Goal: Use online tool/utility

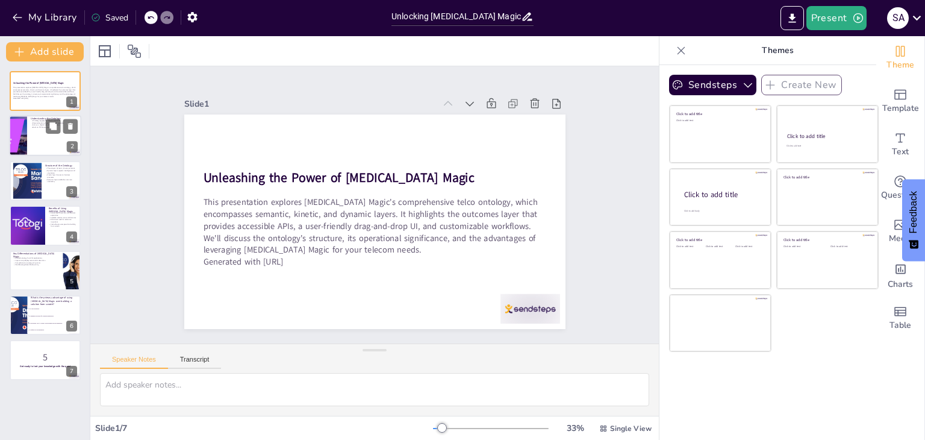
click at [27, 136] on div at bounding box center [18, 136] width 78 height 41
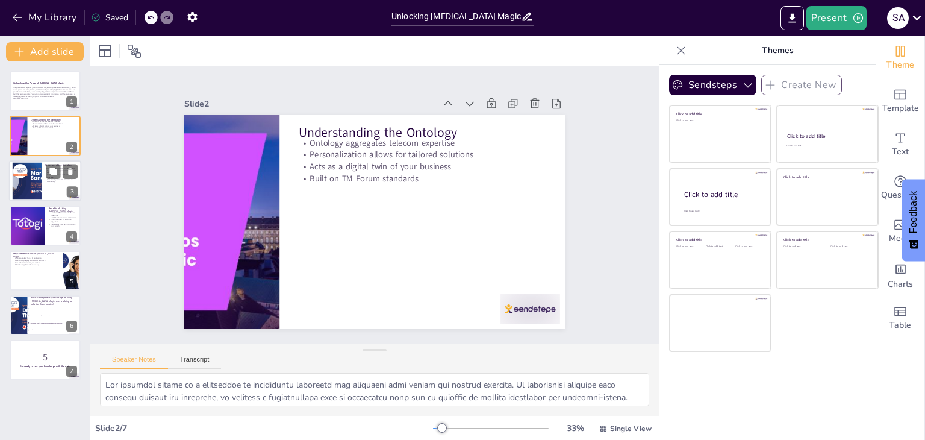
click at [36, 174] on div at bounding box center [27, 180] width 70 height 37
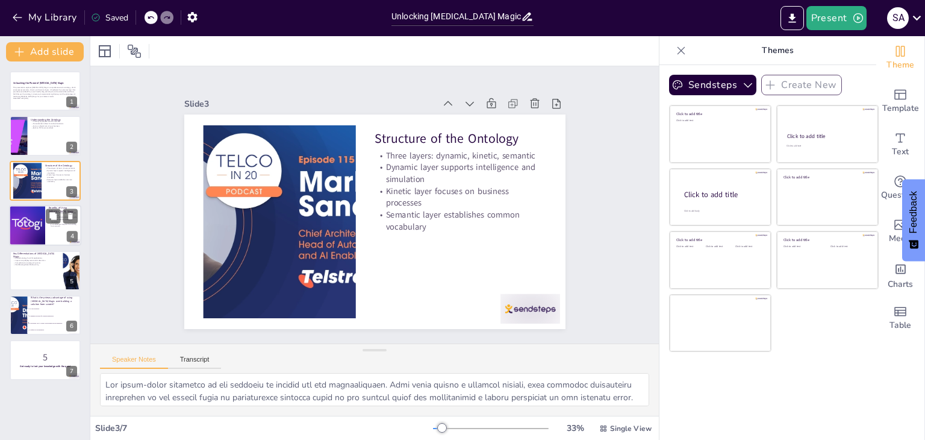
click at [36, 215] on div at bounding box center [27, 225] width 41 height 41
checkbox input "true"
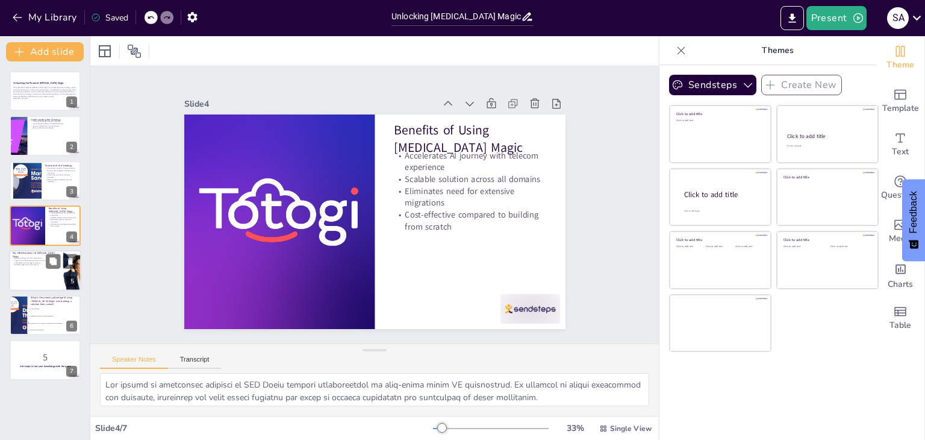
checkbox input "true"
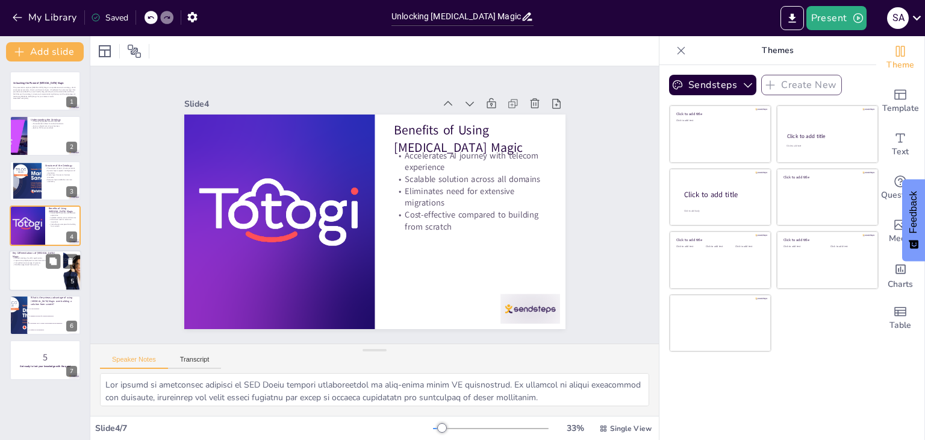
checkbox input "true"
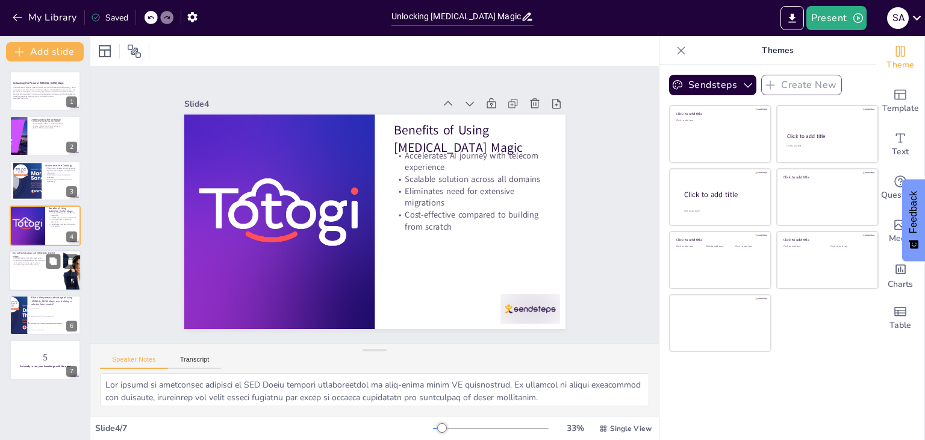
checkbox input "true"
click at [39, 273] on div at bounding box center [45, 270] width 72 height 41
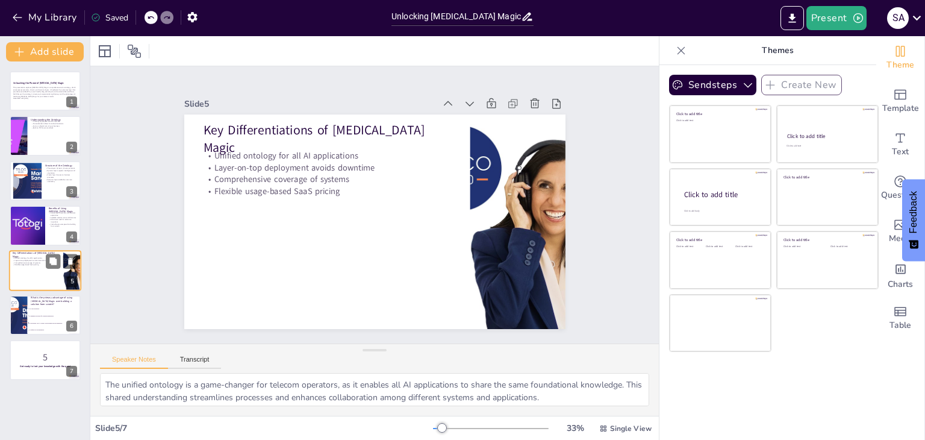
checkbox input "true"
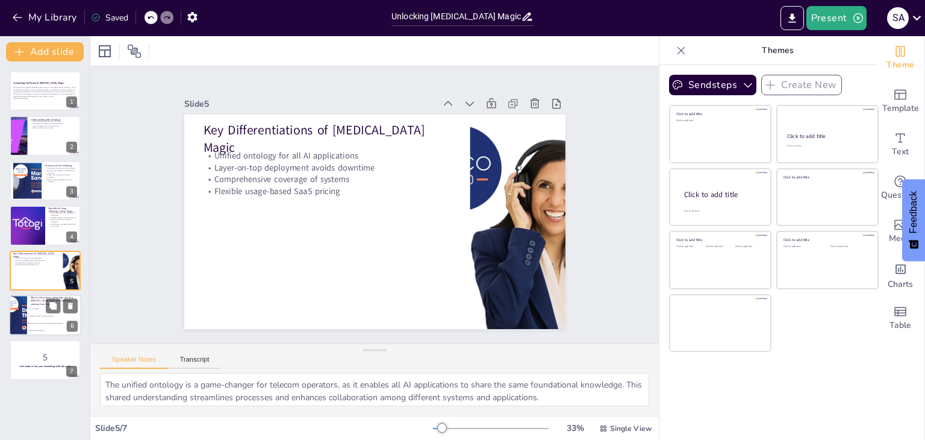
checkbox input "true"
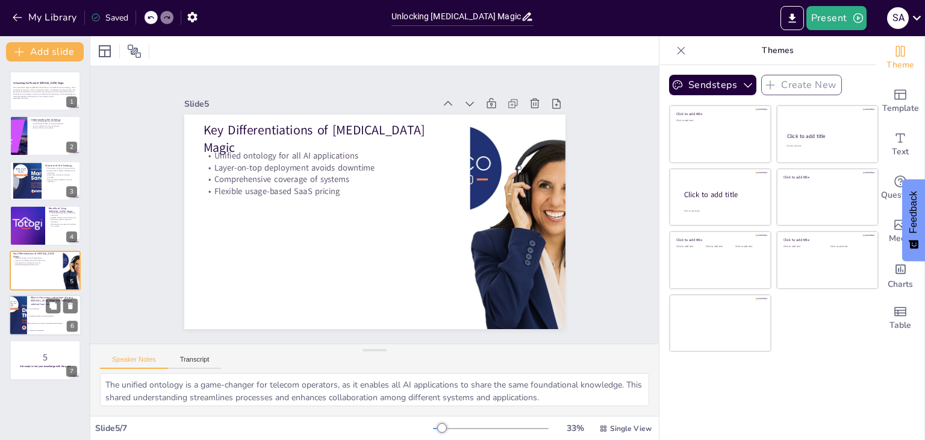
checkbox input "true"
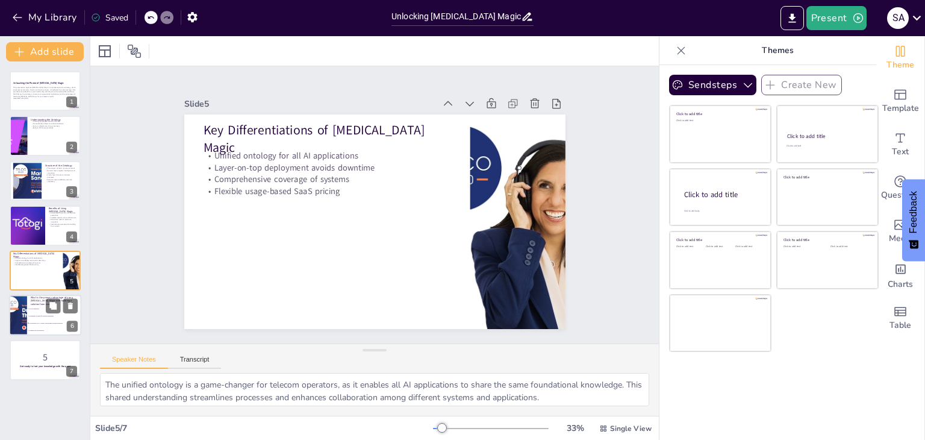
checkbox input "true"
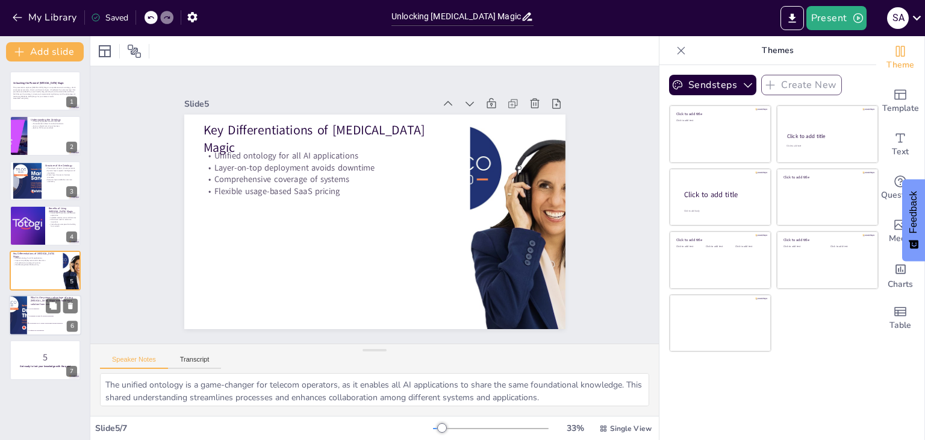
click at [37, 320] on li "It accelerates your AI journey with existing telecom experience." at bounding box center [54, 322] width 54 height 7
checkbox input "true"
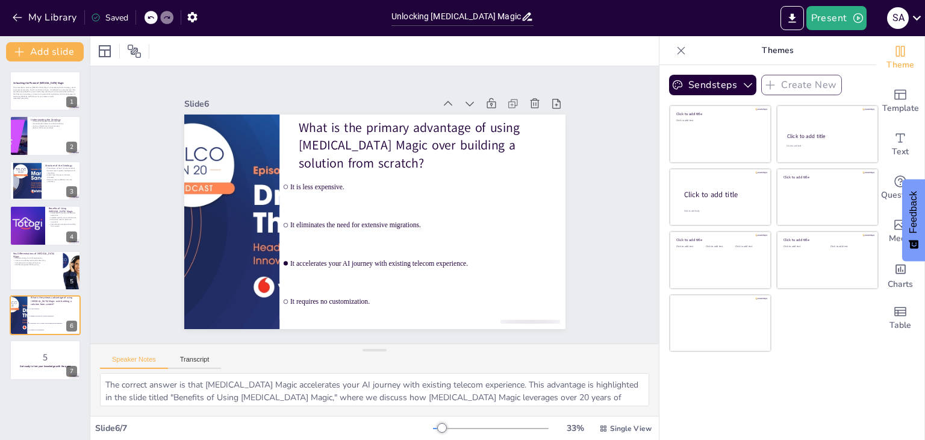
checkbox input "true"
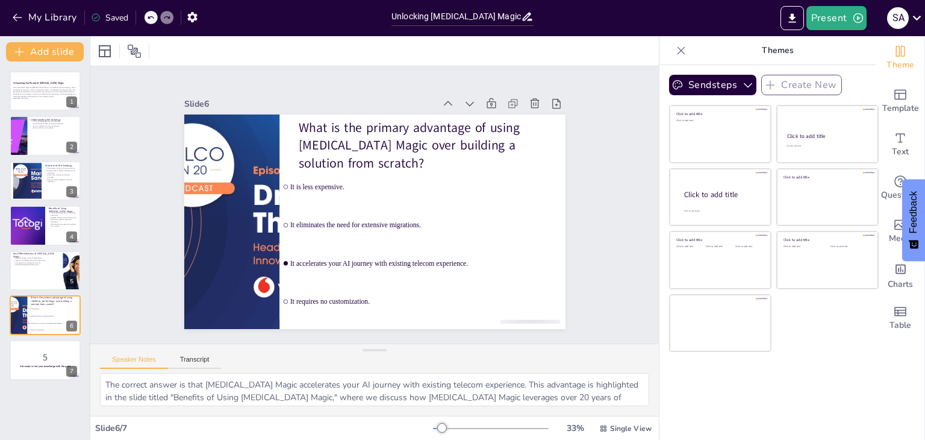
checkbox input "true"
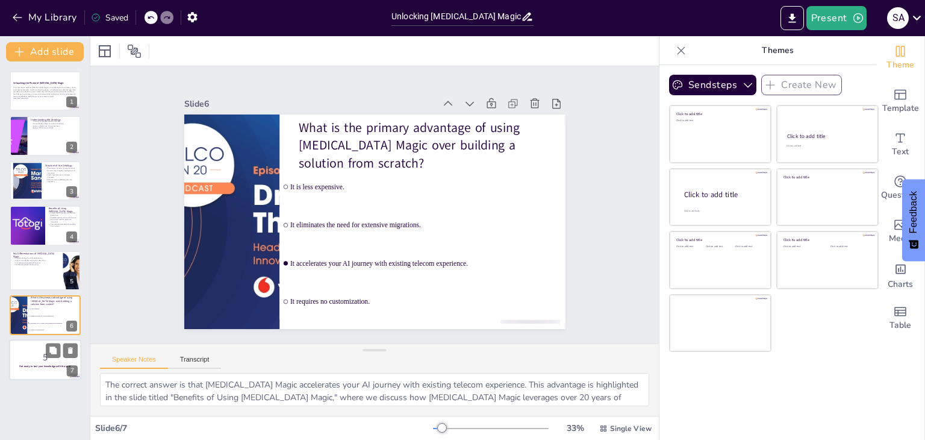
click at [39, 351] on p "5" at bounding box center [45, 357] width 65 height 13
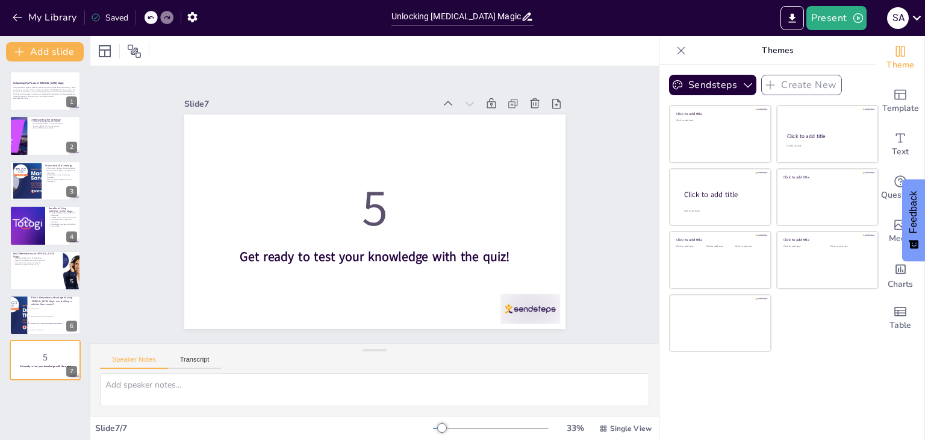
checkbox input "true"
